Goal: Task Accomplishment & Management: Manage account settings

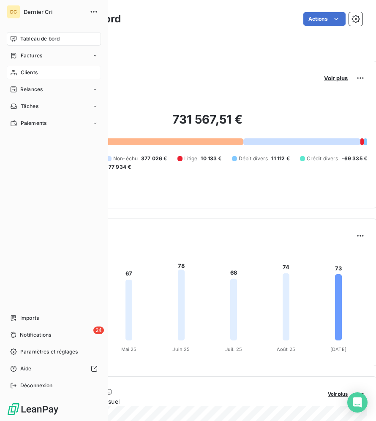
click at [21, 67] on div "Clients" at bounding box center [54, 73] width 94 height 14
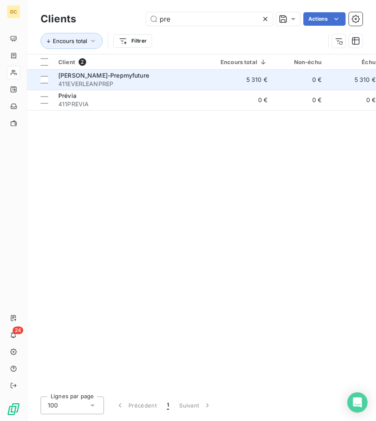
type input "pre"
click at [155, 76] on div "[PERSON_NAME]-Prepmyfuture" at bounding box center [134, 75] width 152 height 8
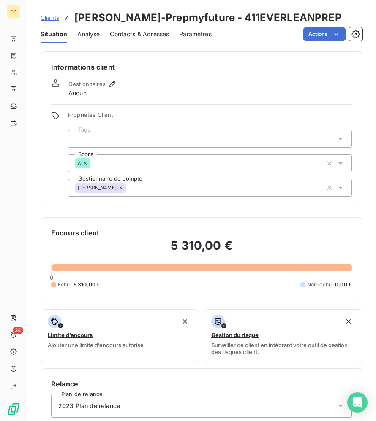
click at [110, 38] on div "Contacts & Adresses" at bounding box center [139, 34] width 59 height 18
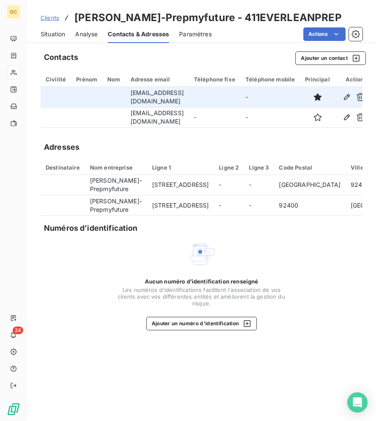
click at [300, 95] on td "-" at bounding box center [270, 97] width 60 height 20
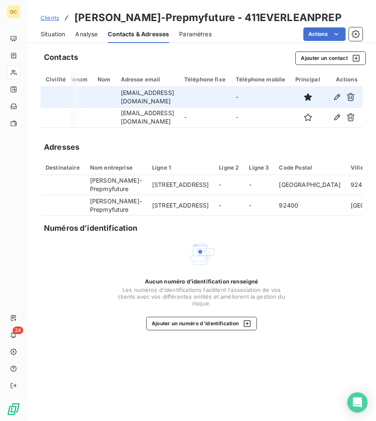
scroll to position [0, 58]
click at [338, 97] on icon "button" at bounding box center [337, 97] width 8 height 8
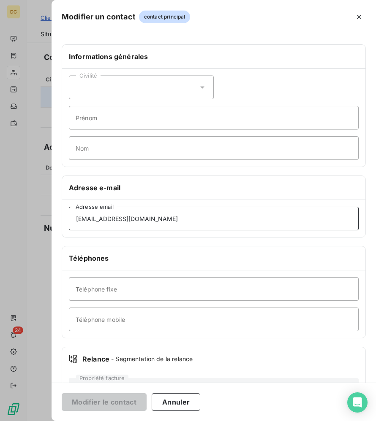
drag, startPoint x: 143, startPoint y: 220, endPoint x: 66, endPoint y: 221, distance: 76.8
click at [66, 221] on div "[EMAIL_ADDRESS][DOMAIN_NAME] Adresse email" at bounding box center [213, 218] width 303 height 37
paste input "[PERSON_NAME].praly"
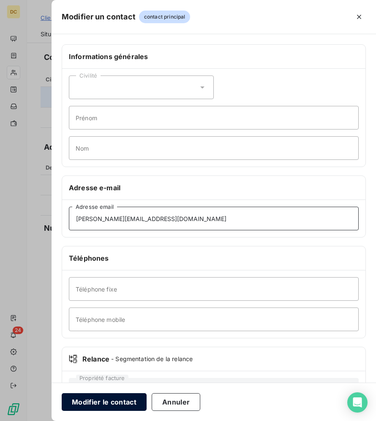
type input "[PERSON_NAME][EMAIL_ADDRESS][DOMAIN_NAME]"
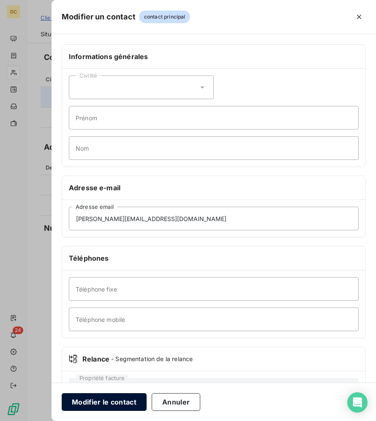
click at [125, 403] on button "Modifier le contact" at bounding box center [104, 402] width 85 height 18
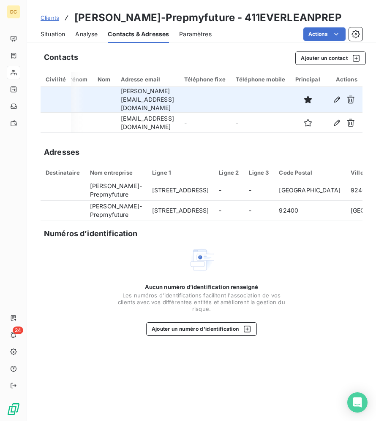
click at [53, 37] on span "Situation" at bounding box center [53, 34] width 24 height 8
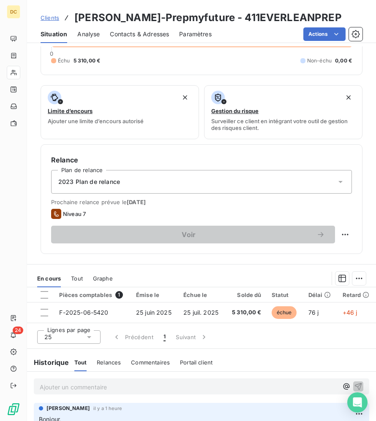
scroll to position [362, 0]
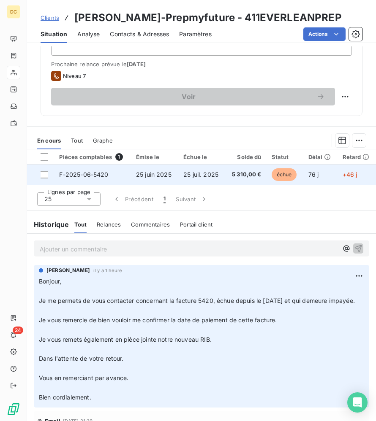
click at [132, 176] on td "25 juin 2025" at bounding box center [154, 175] width 47 height 20
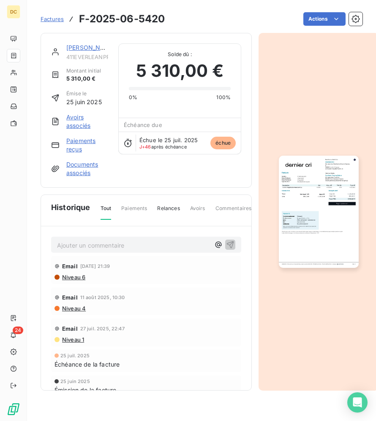
click at [330, 186] on img "button" at bounding box center [318, 212] width 79 height 112
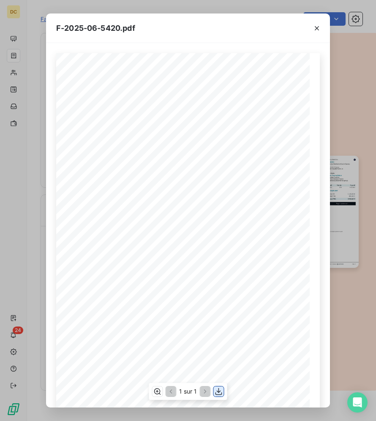
click at [221, 392] on icon "button" at bounding box center [218, 391] width 8 height 8
